Goal: Obtain resource: Obtain resource

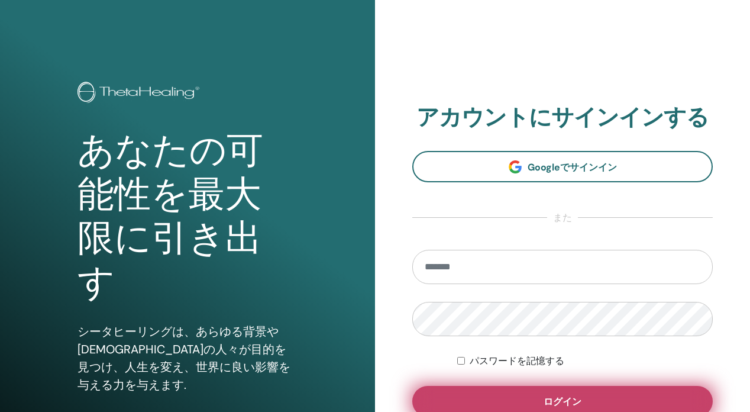
type input "**********"
click at [558, 394] on button "ログイン" at bounding box center [563, 401] width 301 height 31
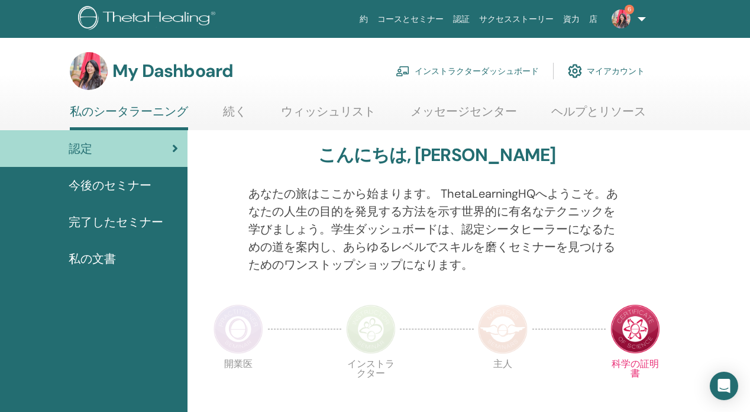
click at [492, 69] on link "インストラクターダッシュボード" at bounding box center [467, 71] width 143 height 26
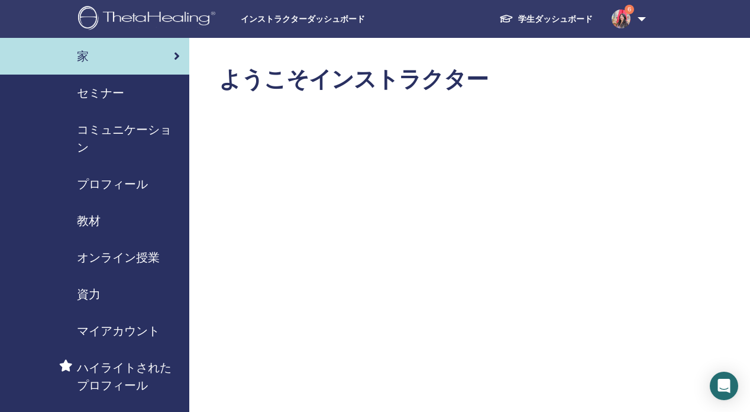
click at [120, 97] on span "セミナー" at bounding box center [100, 93] width 47 height 18
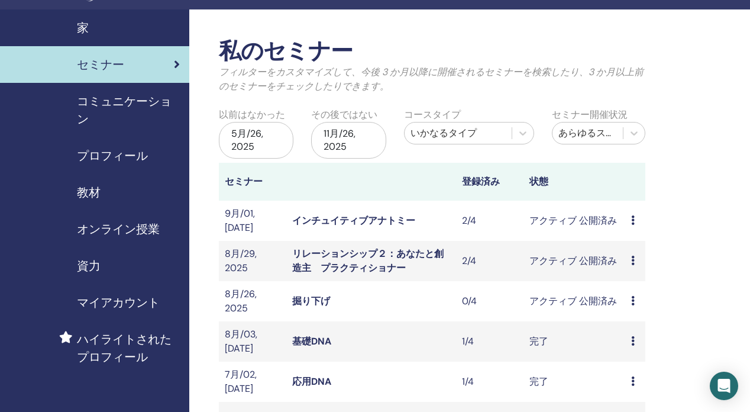
scroll to position [39, 0]
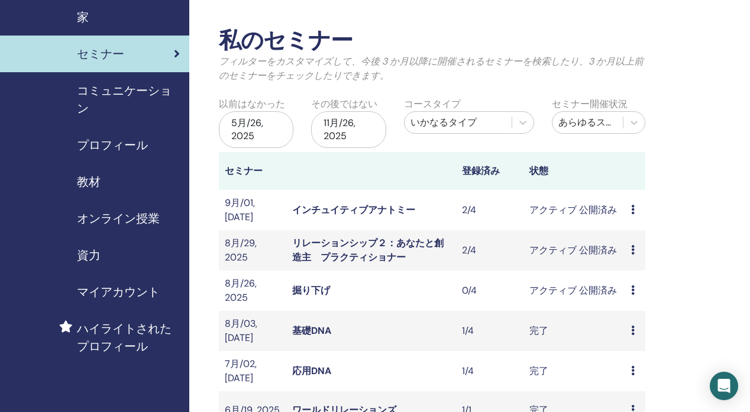
click at [323, 285] on link "掘り下げ" at bounding box center [311, 290] width 38 height 12
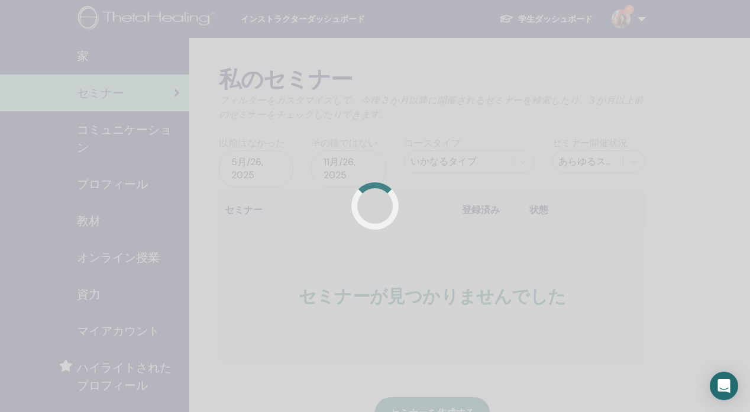
scroll to position [39, 0]
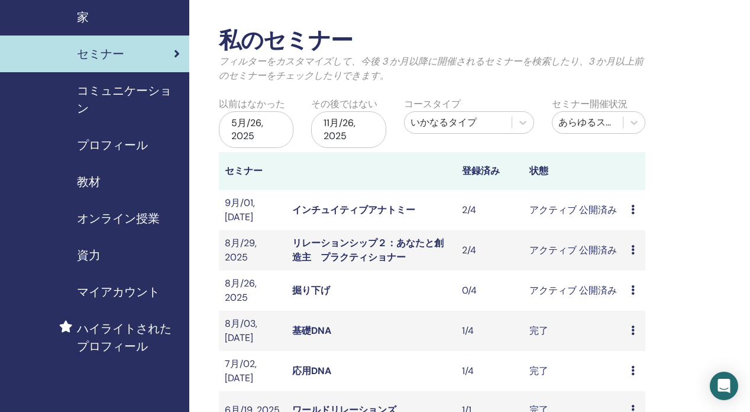
click at [72, 181] on div "教材" at bounding box center [94, 182] width 170 height 18
click at [98, 185] on span "教材" at bounding box center [89, 182] width 24 height 18
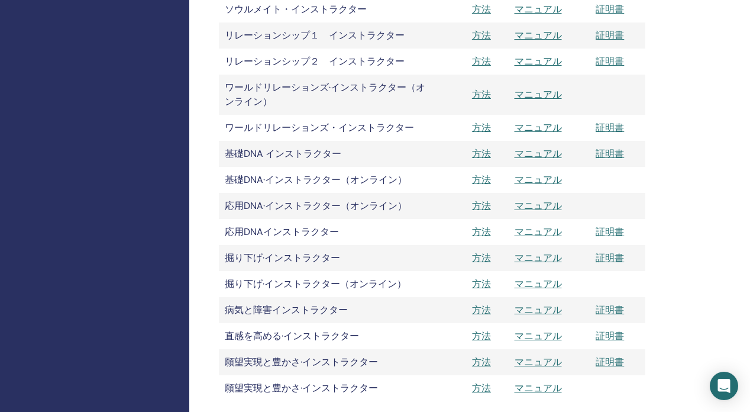
scroll to position [1365, 0]
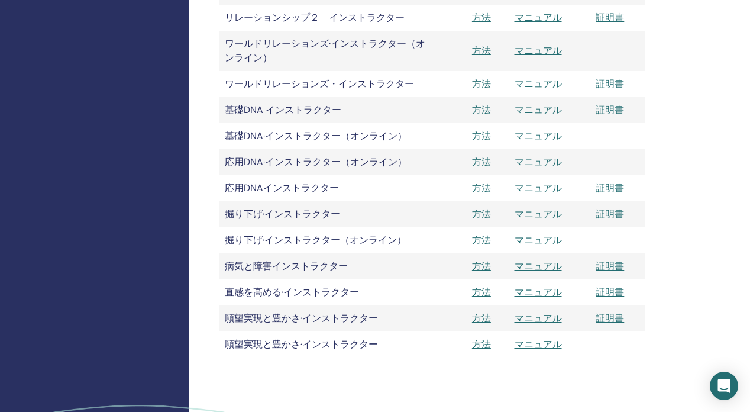
click at [543, 212] on link "マニュアル" at bounding box center [538, 214] width 47 height 12
